Goal: Navigation & Orientation: Find specific page/section

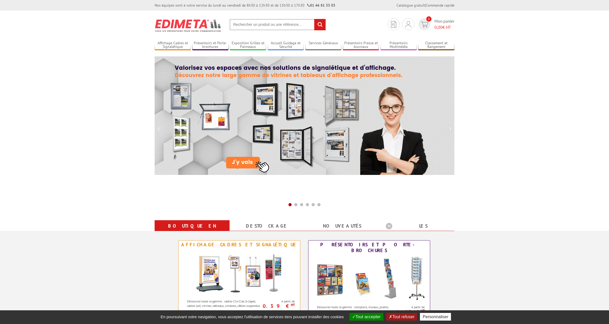
scroll to position [2, 0]
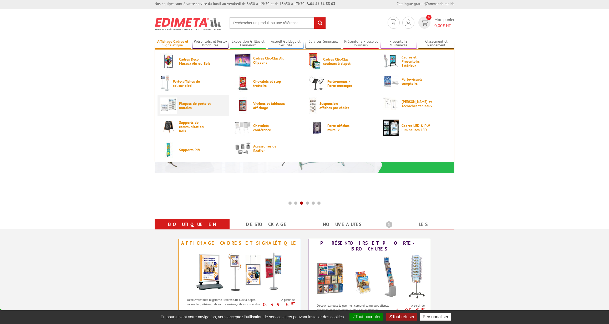
click at [194, 105] on span "Plaques de porte et murales" at bounding box center [195, 105] width 32 height 8
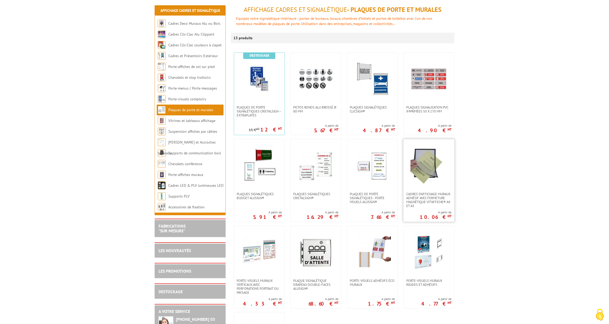
scroll to position [64, 0]
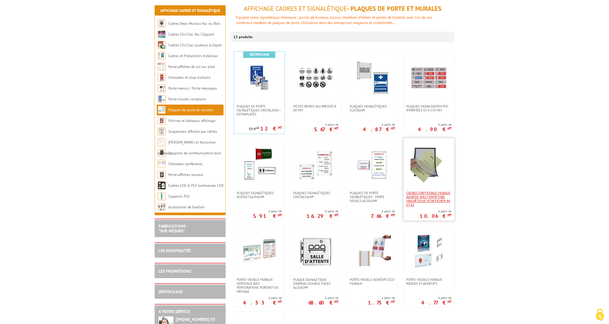
click at [423, 193] on span "Cadres d’affichage muraux adhésif avec fermeture magnétique VIT’AFFICHE® A4 et …" at bounding box center [428, 199] width 45 height 16
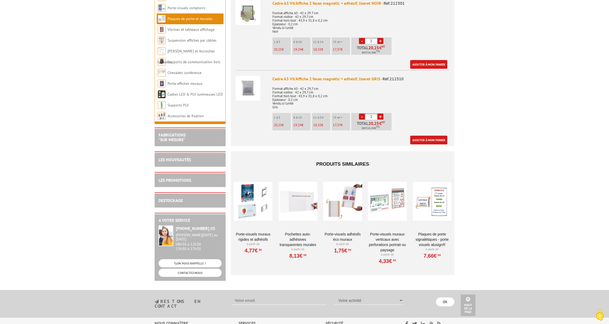
scroll to position [378, 0]
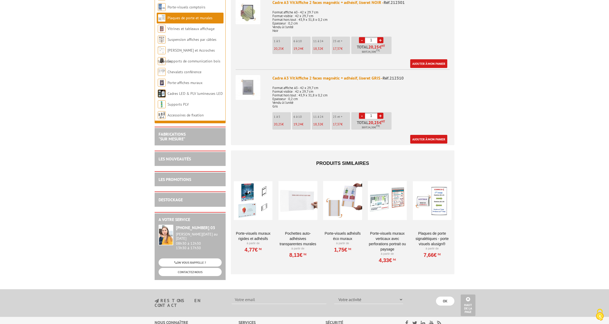
click at [300, 230] on link "Pochettes auto-adhésives transparentes murales" at bounding box center [298, 238] width 39 height 16
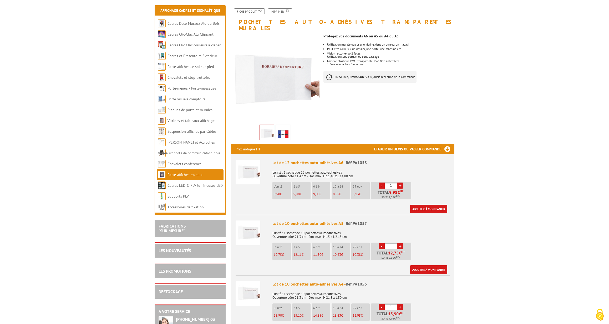
scroll to position [68, 0]
click at [192, 110] on link "Plaques de porte et murales" at bounding box center [190, 109] width 45 height 5
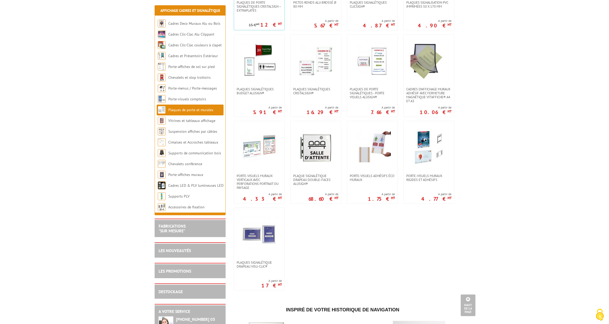
scroll to position [164, 0]
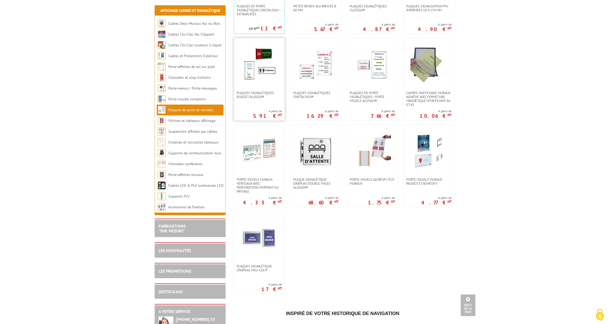
click at [261, 73] on img at bounding box center [259, 64] width 37 height 37
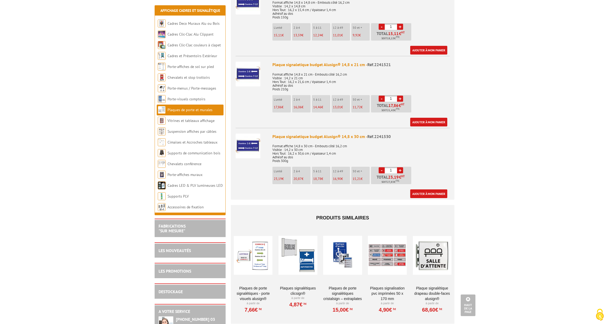
scroll to position [1158, 0]
